Goal: Task Accomplishment & Management: Use online tool/utility

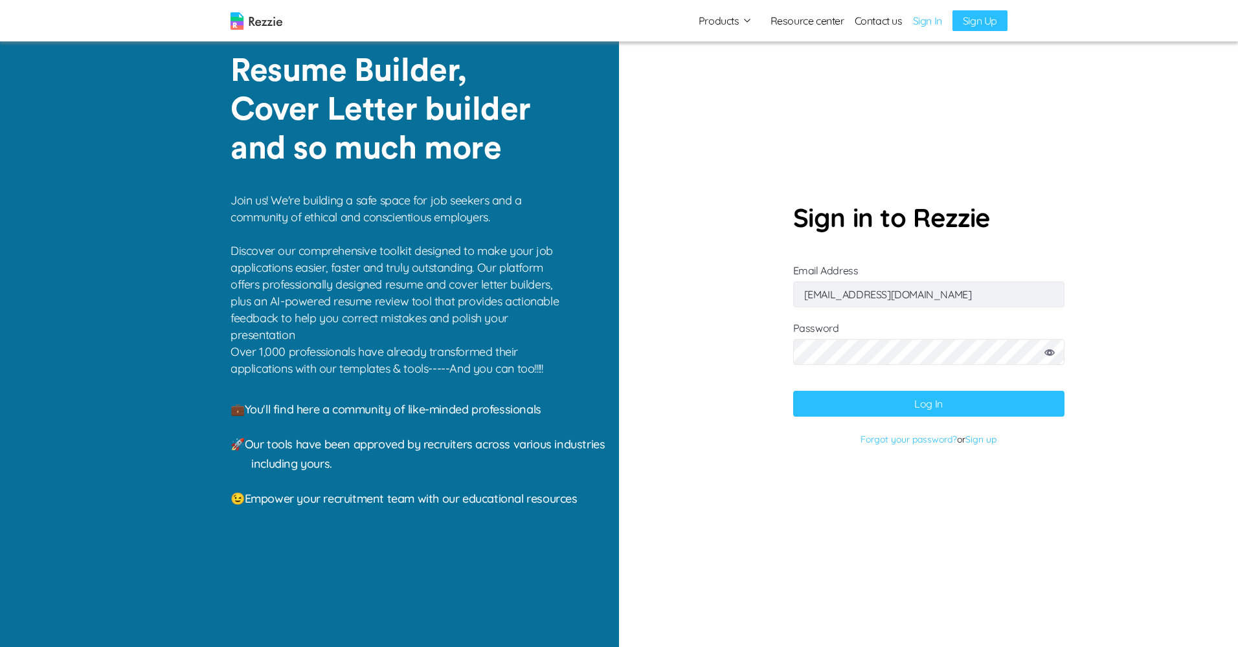
click at [823, 406] on button "Log In" at bounding box center [928, 404] width 271 height 26
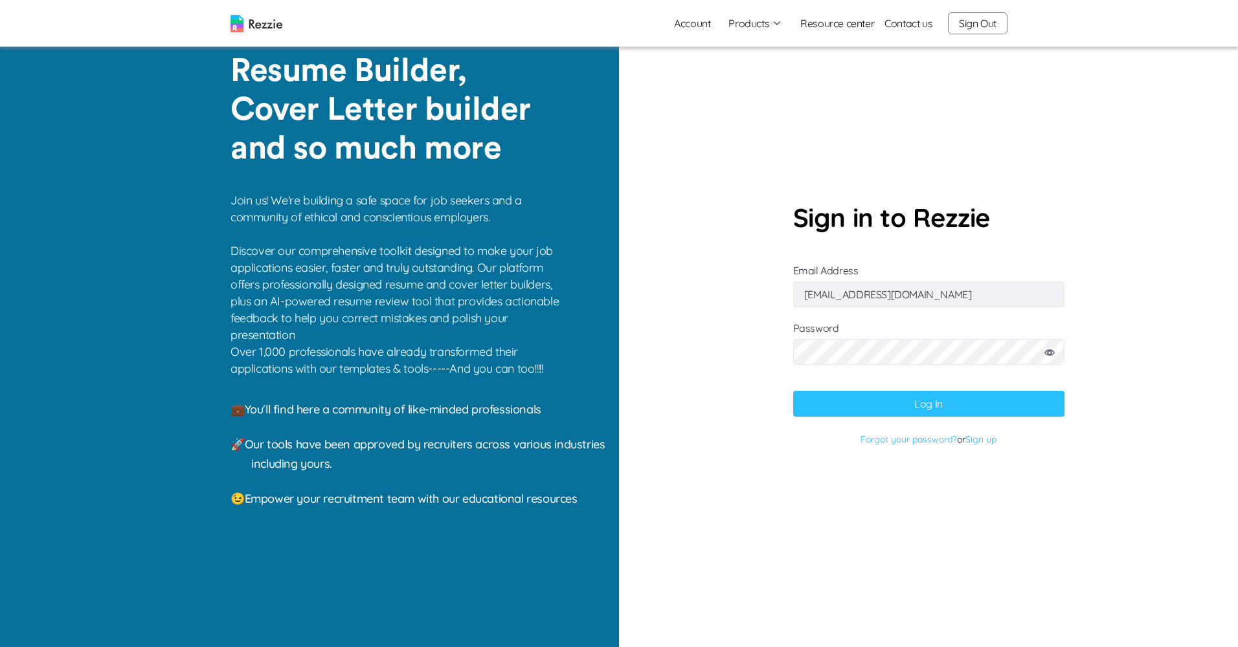
click at [850, 403] on button "Log In" at bounding box center [928, 404] width 271 height 26
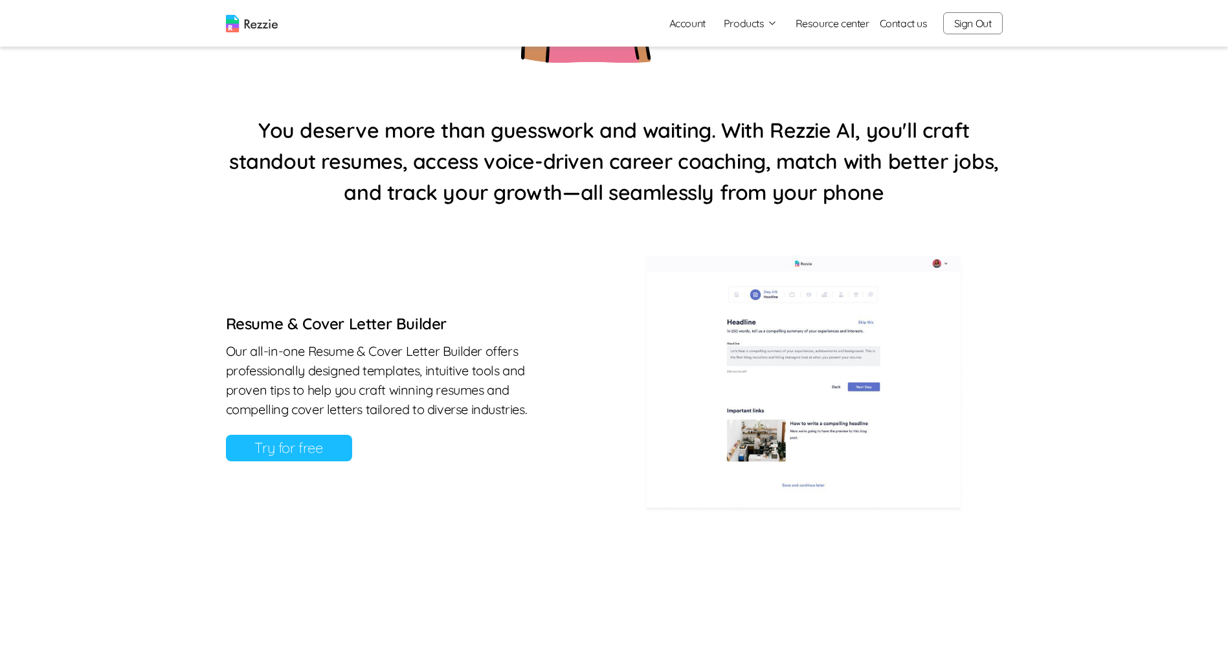
scroll to position [453, 0]
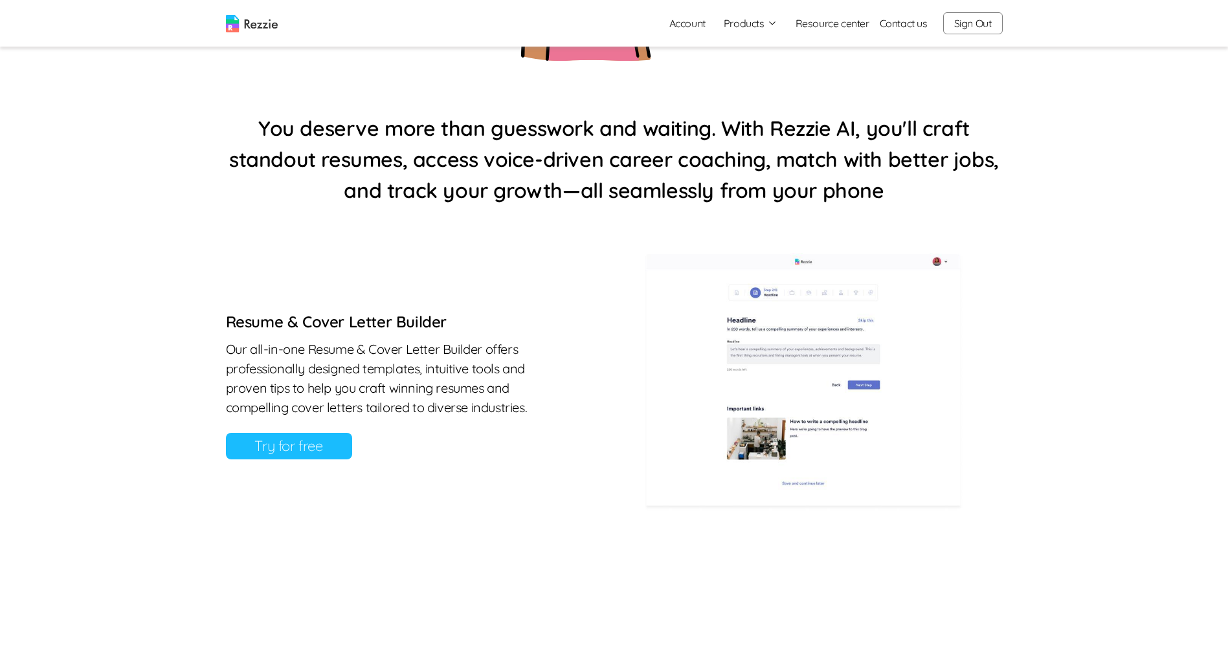
click at [744, 22] on button "Products" at bounding box center [751, 24] width 54 height 16
click at [860, 24] on link "Resource center" at bounding box center [833, 24] width 74 height 16
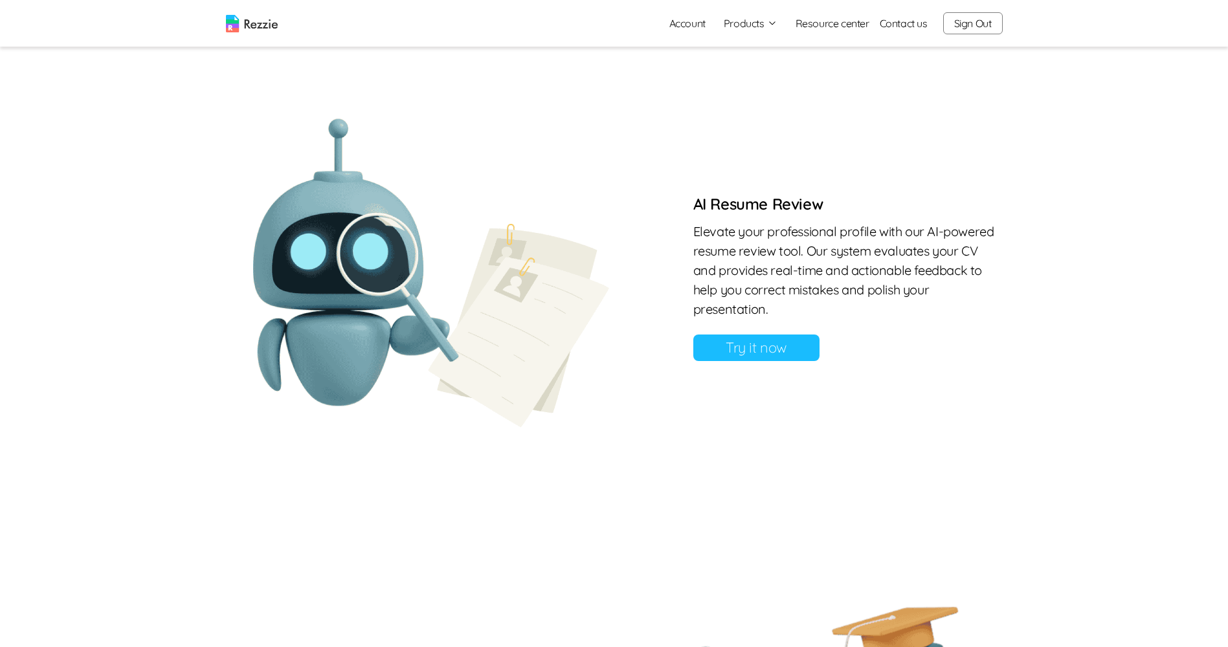
scroll to position [1036, 0]
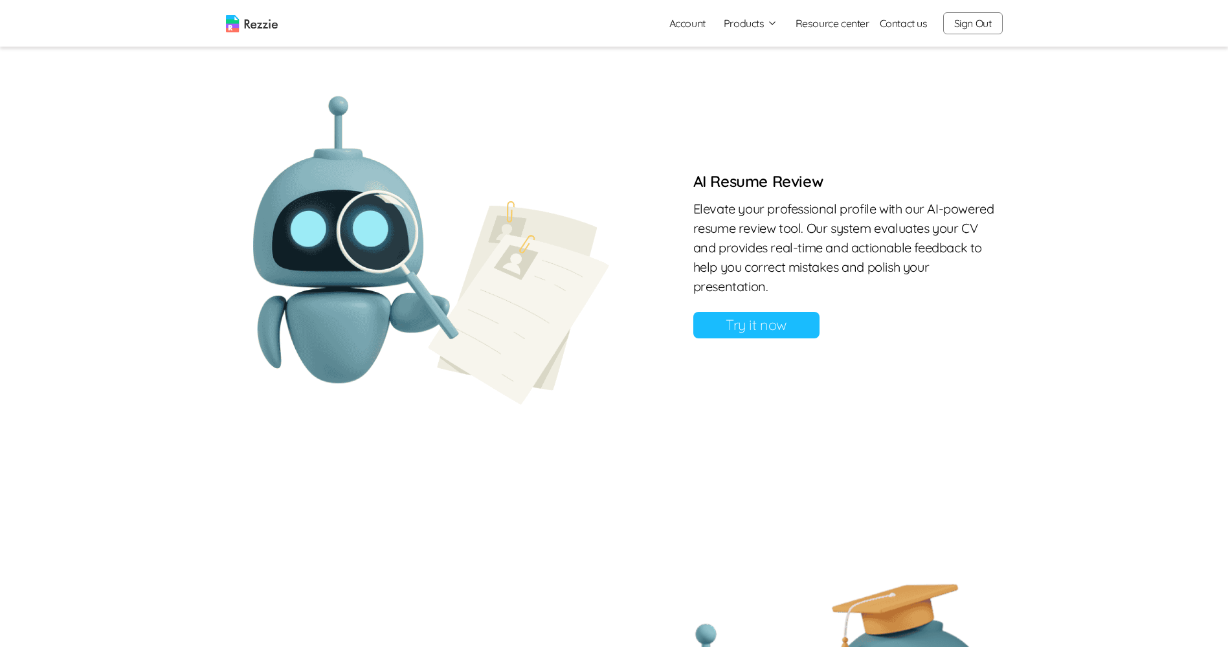
click at [779, 329] on link "Try it now" at bounding box center [756, 325] width 126 height 27
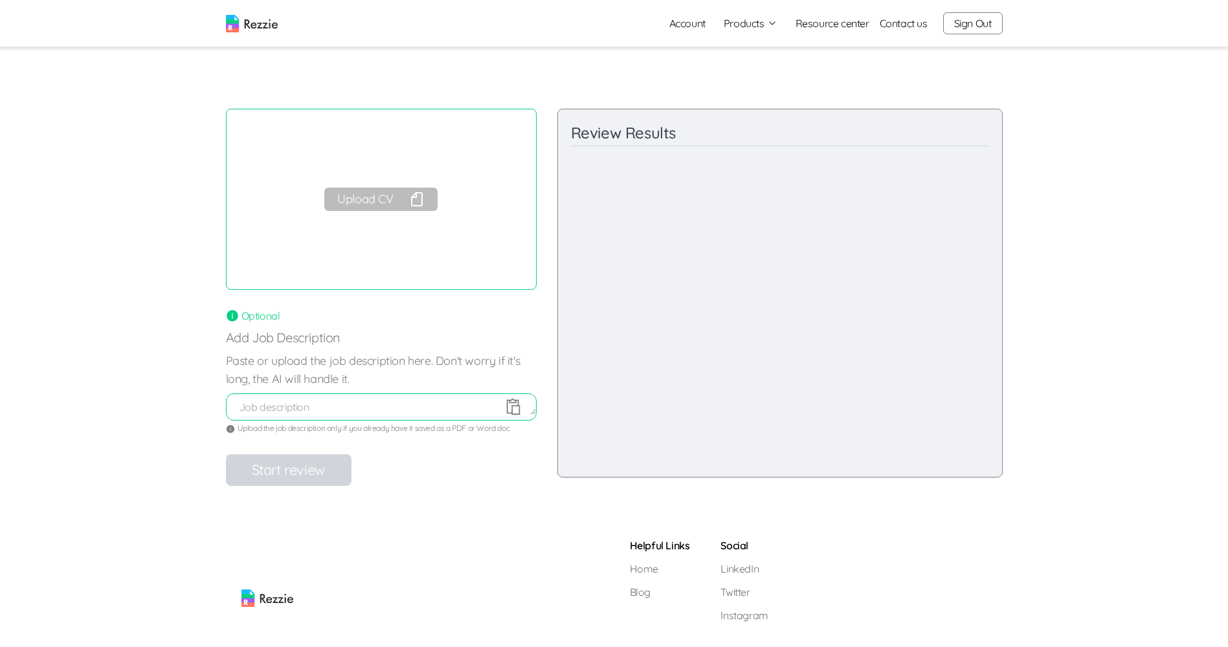
click at [373, 409] on textarea at bounding box center [381, 407] width 309 height 16
type textarea "Teacher"
click at [727, 258] on div "Review Results Content and Relevance / 100 Final Recommendations Strengths: Imp…" at bounding box center [779, 293] width 445 height 369
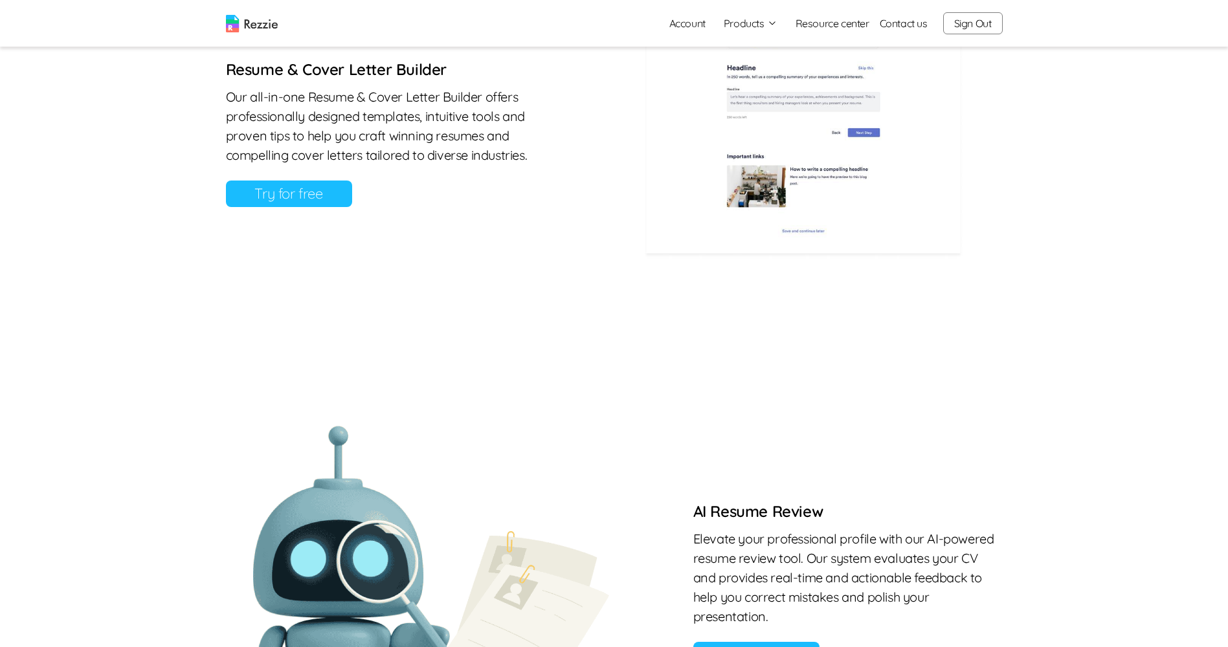
scroll to position [583, 0]
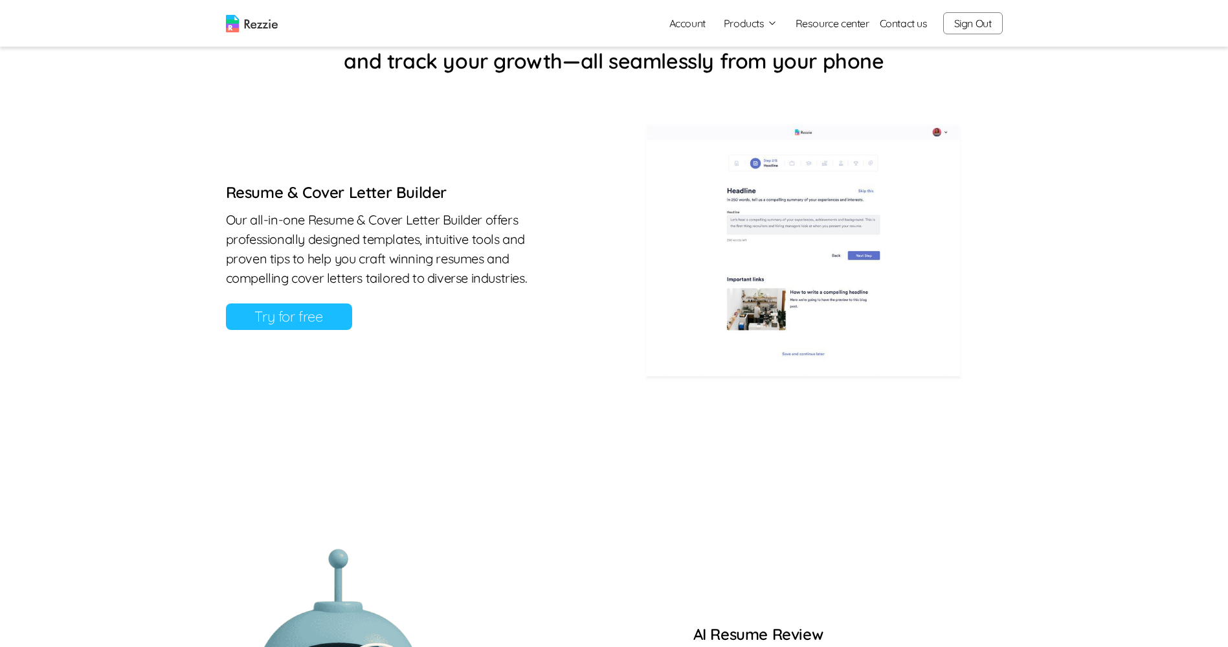
click at [851, 26] on link "Resource center" at bounding box center [833, 24] width 74 height 16
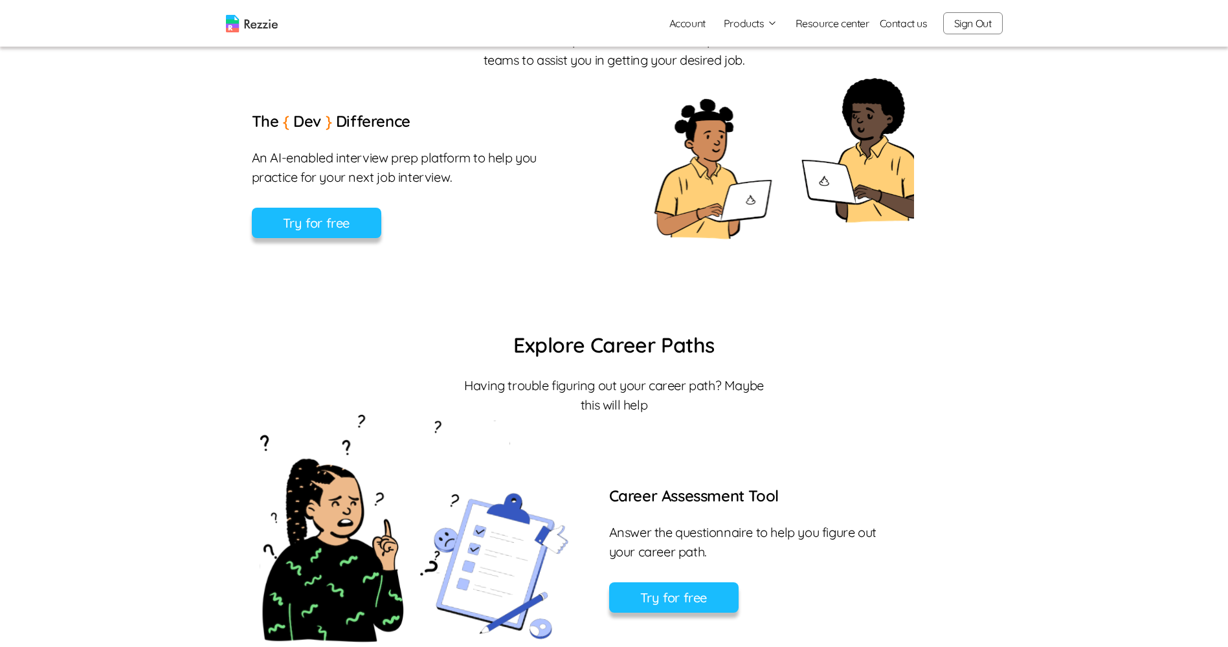
scroll to position [647, 0]
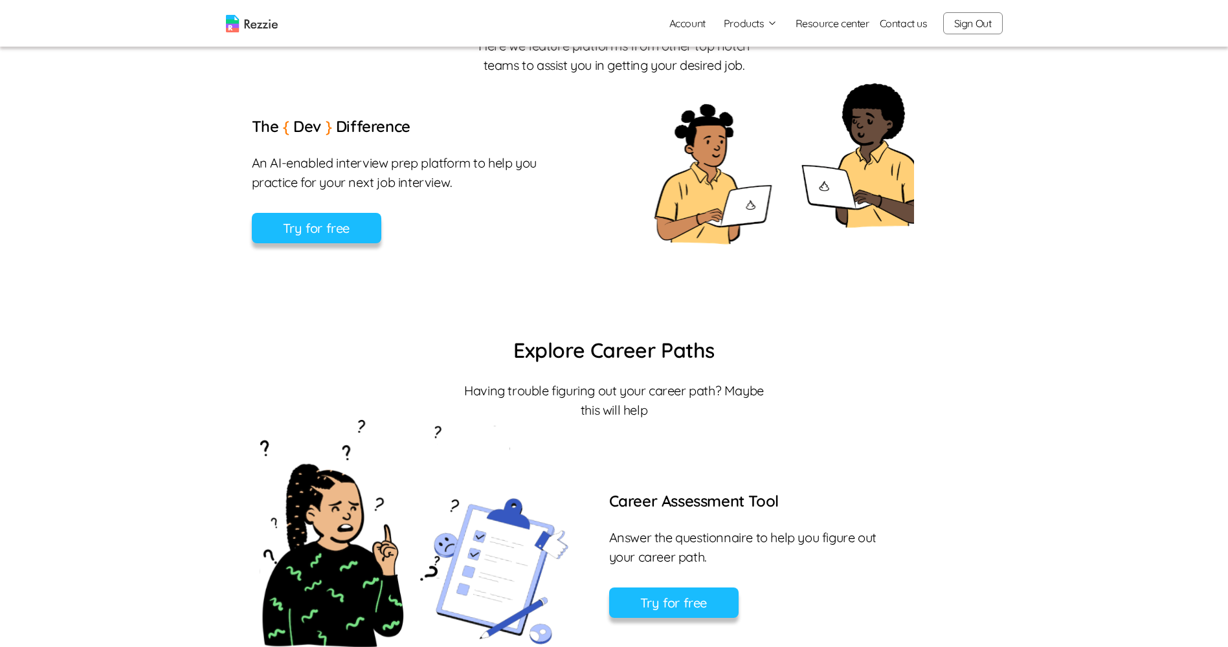
click at [320, 226] on button "Try for free" at bounding box center [316, 228] width 129 height 30
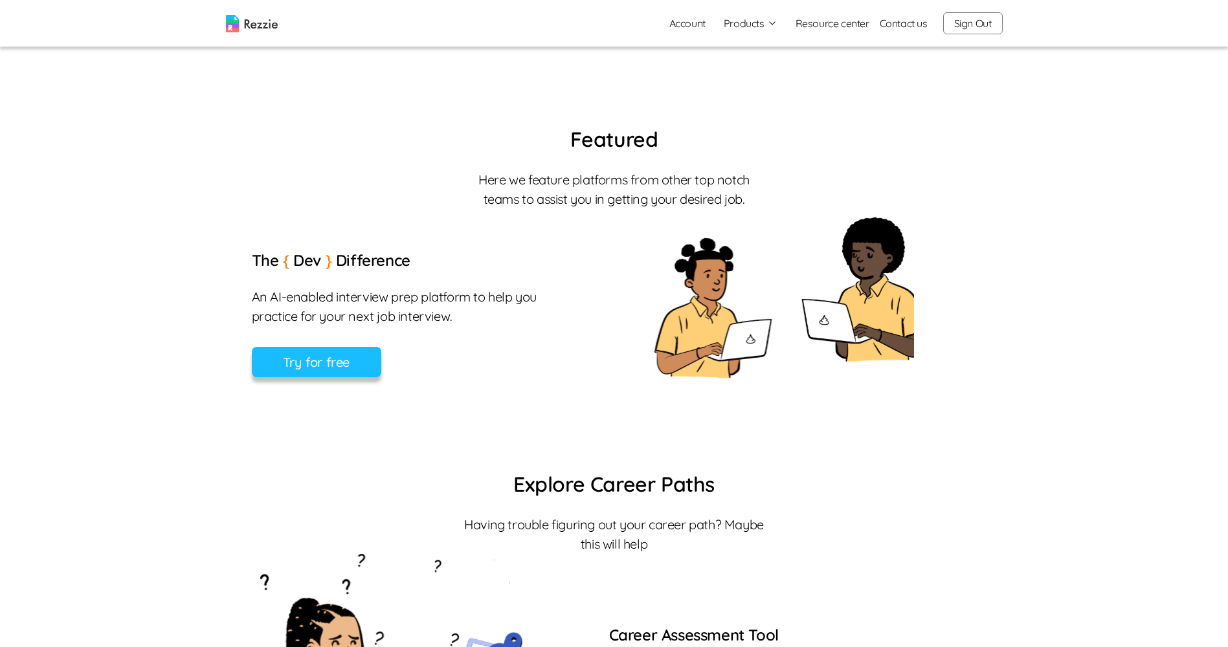
scroll to position [507, 0]
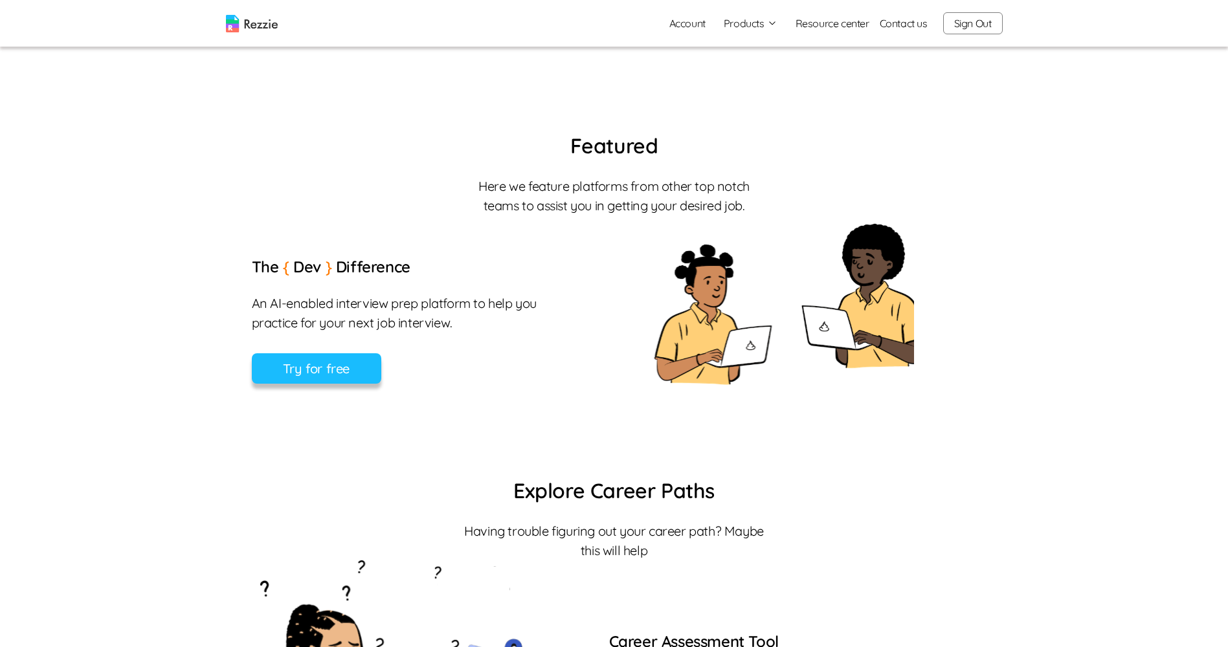
click at [917, 17] on link "Contact us" at bounding box center [904, 24] width 48 height 16
click at [915, 26] on link "Contact us" at bounding box center [904, 24] width 48 height 16
click at [758, 26] on button "Products" at bounding box center [751, 24] width 54 height 16
click at [761, 78] on link "AI Resume Review" at bounding box center [764, 74] width 159 height 26
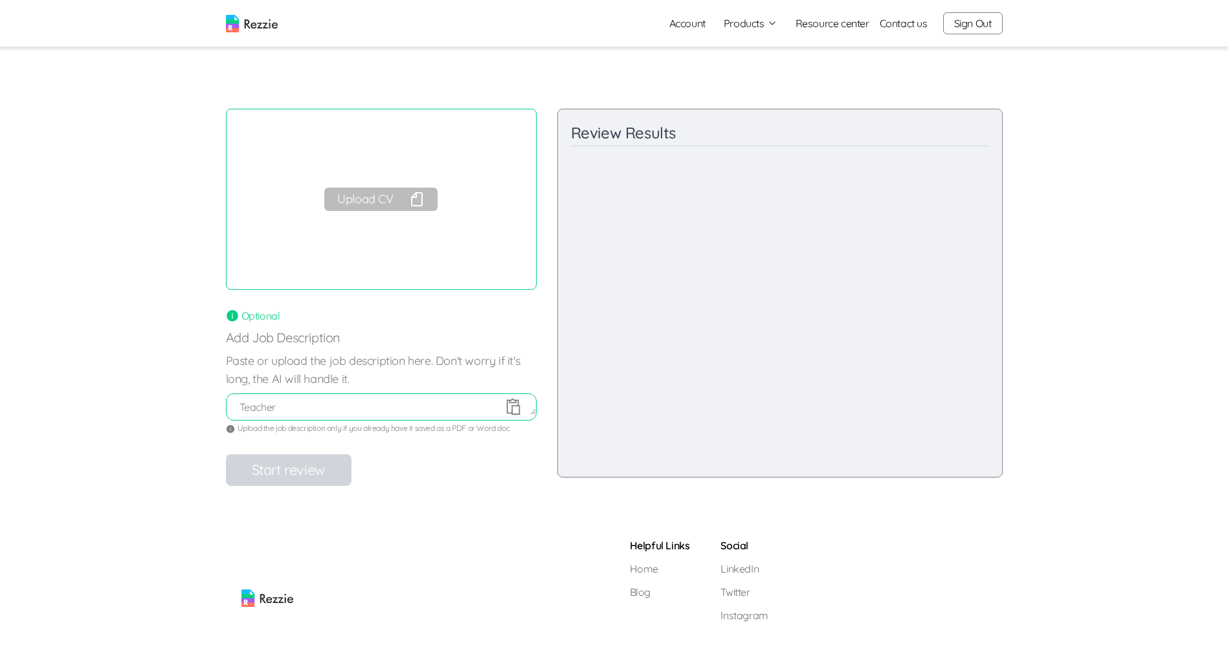
click at [689, 20] on link "Account" at bounding box center [687, 23] width 57 height 26
